Goal: Task Accomplishment & Management: Manage account settings

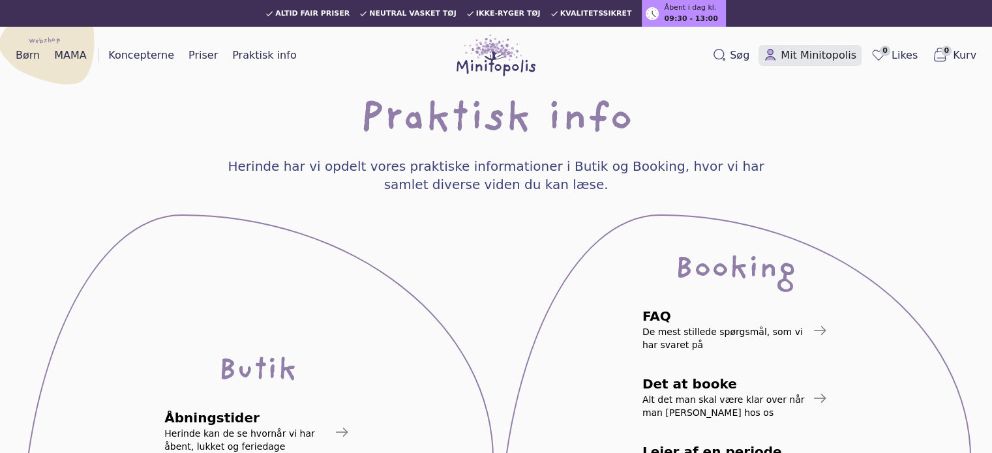
click at [809, 50] on span "Mit Minitopolis" at bounding box center [819, 56] width 76 height 16
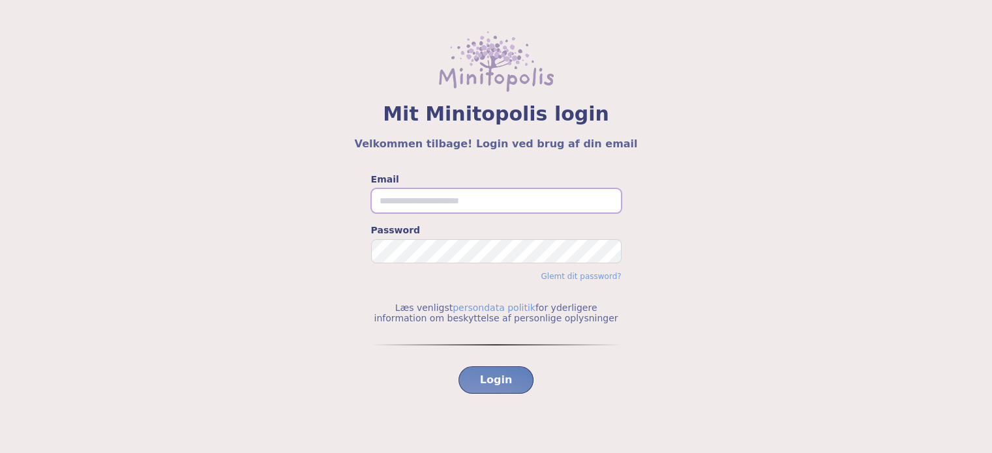
click at [439, 194] on input "Email" at bounding box center [496, 201] width 251 height 25
type input "**********"
click at [459, 367] on button "Login" at bounding box center [497, 380] width 76 height 27
